Goal: Information Seeking & Learning: Understand process/instructions

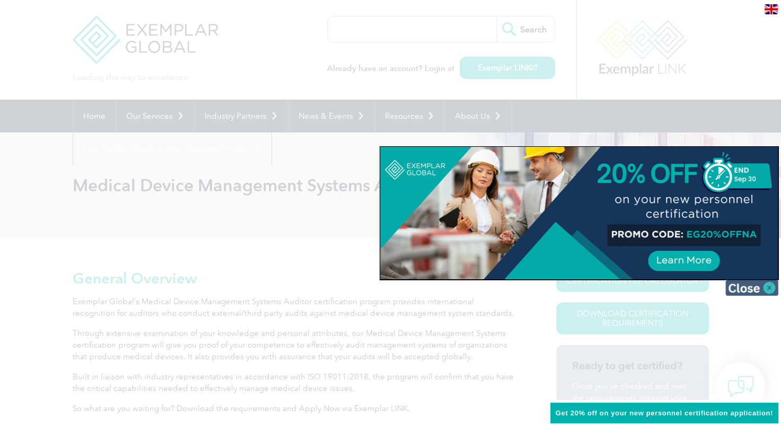
click at [763, 288] on img at bounding box center [751, 288] width 53 height 16
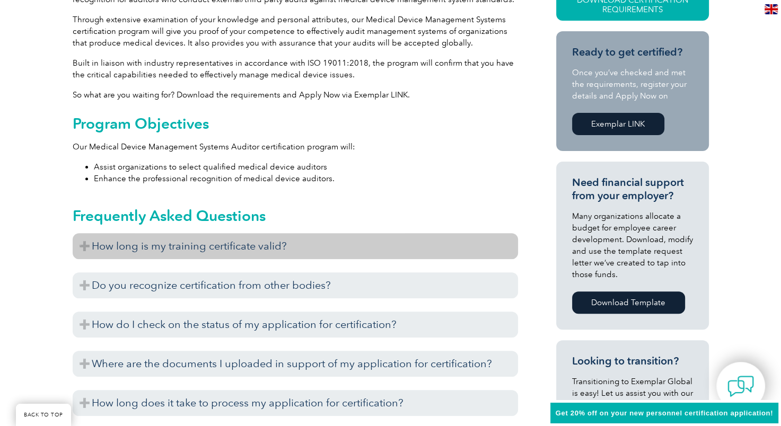
scroll to position [424, 0]
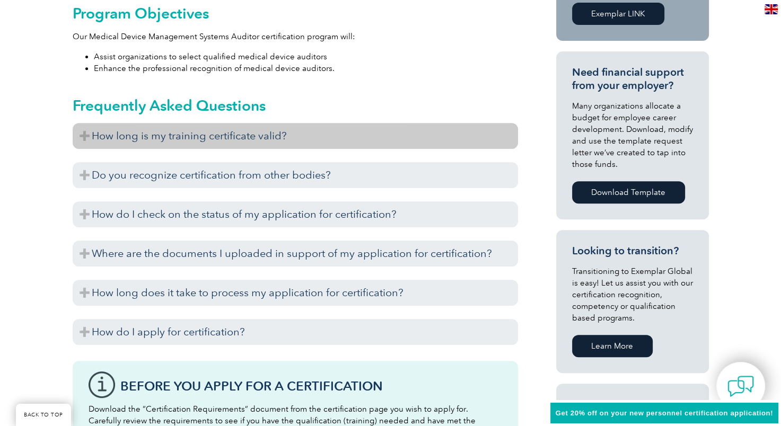
click at [238, 130] on h3 "How long is my training certificate valid?" at bounding box center [295, 136] width 445 height 26
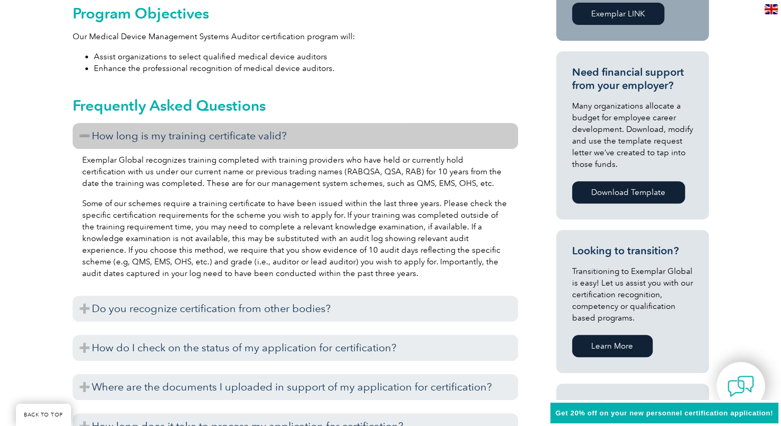
click at [238, 130] on h3 "How long is my training certificate valid?" at bounding box center [295, 136] width 445 height 26
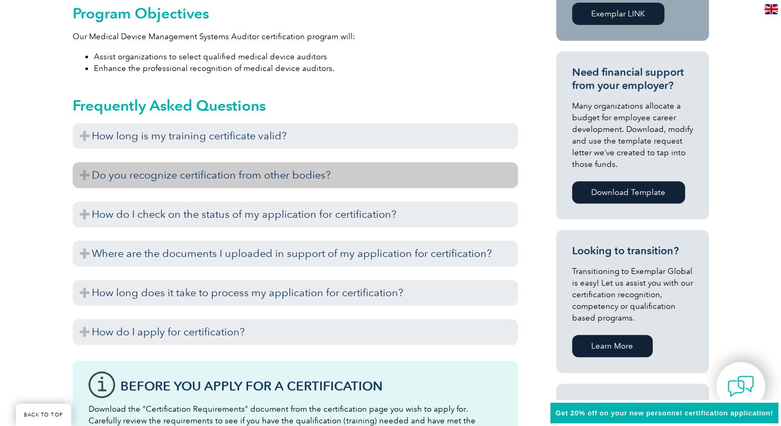
click at [214, 174] on h3 "Do you recognize certification from other bodies?" at bounding box center [295, 175] width 445 height 26
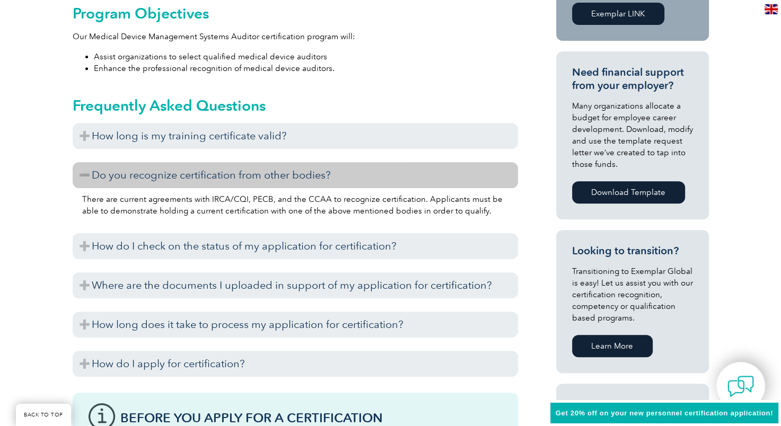
click at [214, 175] on h3 "Do you recognize certification from other bodies?" at bounding box center [295, 175] width 445 height 26
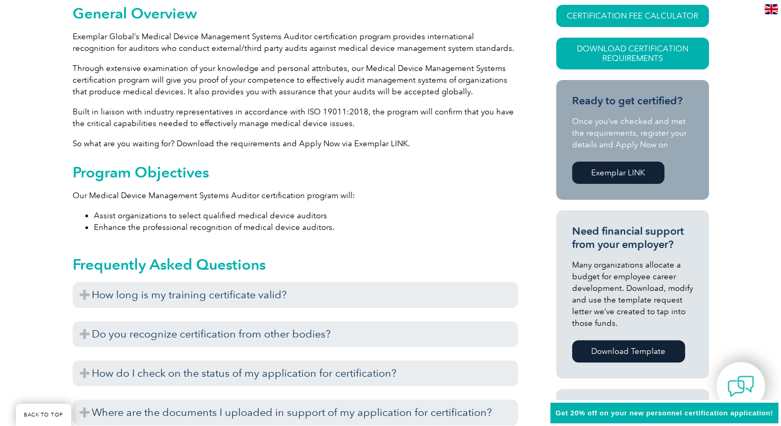
scroll to position [0, 0]
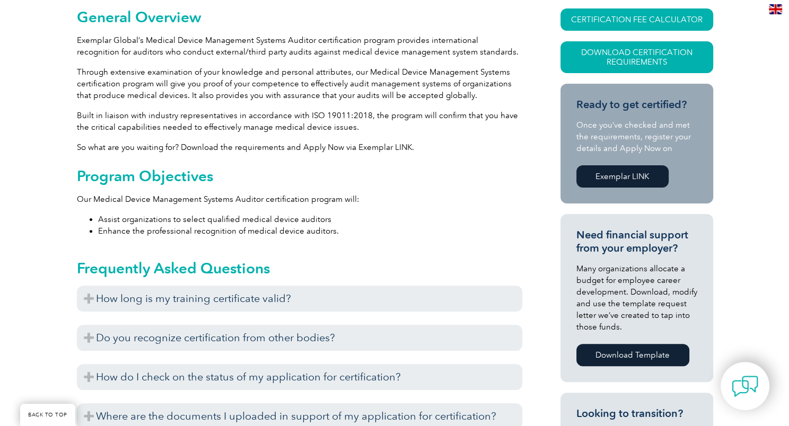
scroll to position [265, 0]
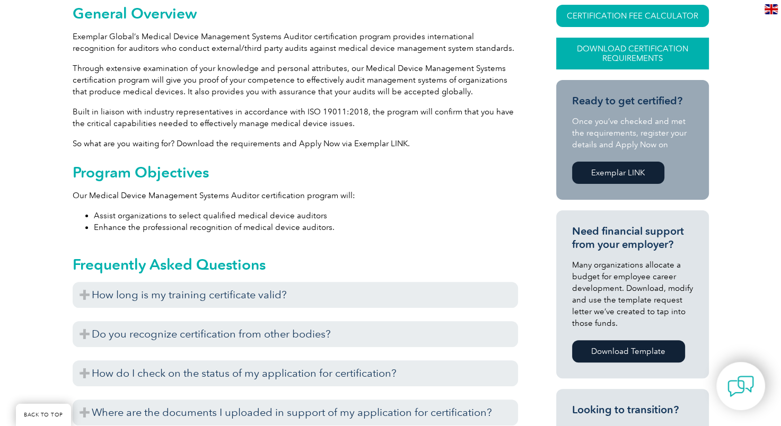
click at [624, 56] on link "Download Certification Requirements" at bounding box center [632, 54] width 153 height 32
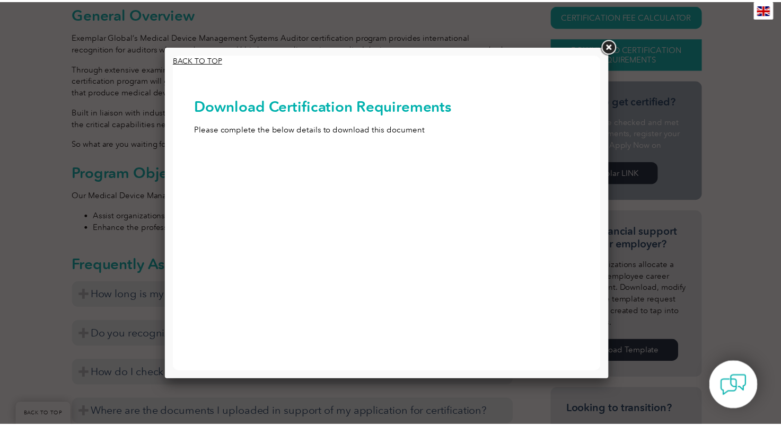
scroll to position [0, 0]
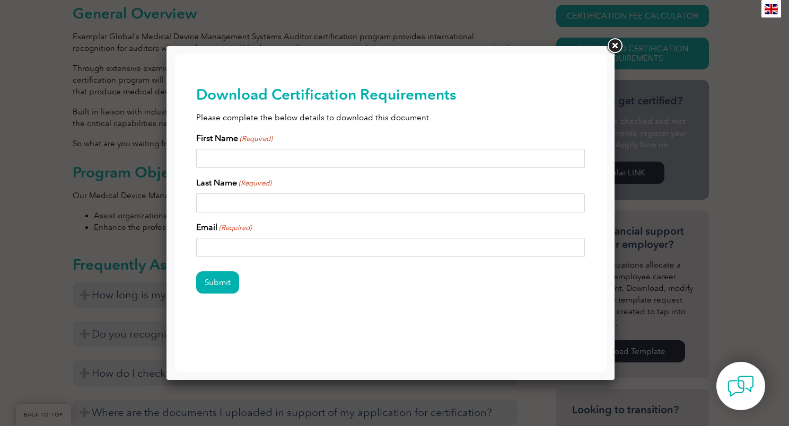
click at [615, 47] on link at bounding box center [614, 46] width 19 height 19
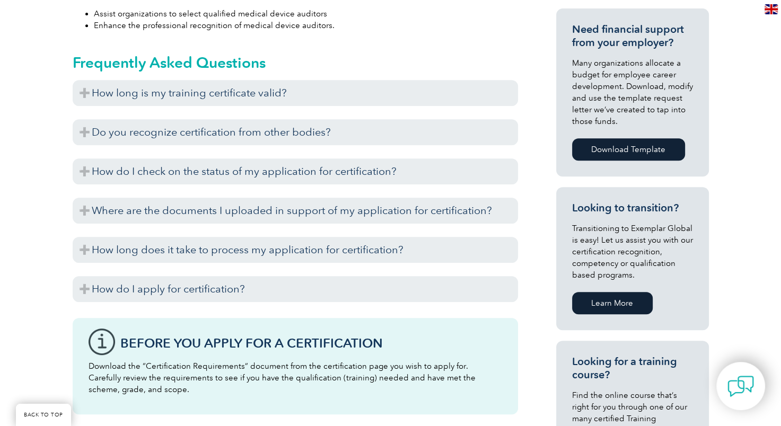
scroll to position [530, 0]
